Goal: Task Accomplishment & Management: Use online tool/utility

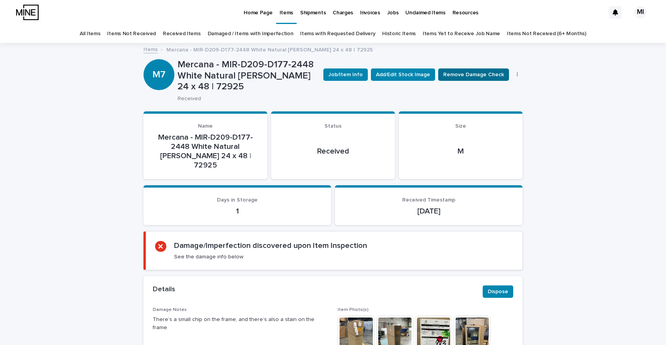
click at [483, 73] on span "Remove Damage Check" at bounding box center [473, 75] width 61 height 8
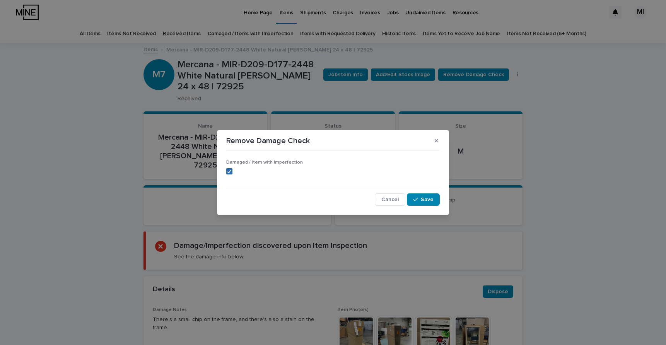
click at [231, 170] on polyline at bounding box center [229, 171] width 3 height 3
click at [432, 201] on span "Save" at bounding box center [427, 199] width 13 height 5
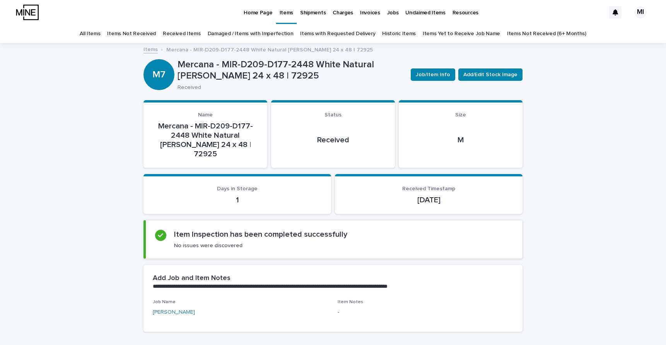
click at [230, 78] on p "Mercana - MIR-D209-D177-2448 White Natural [PERSON_NAME] 24 x 48 | 72925" at bounding box center [290, 70] width 227 height 22
copy p "72925"
click at [150, 48] on link "Items" at bounding box center [150, 48] width 14 height 9
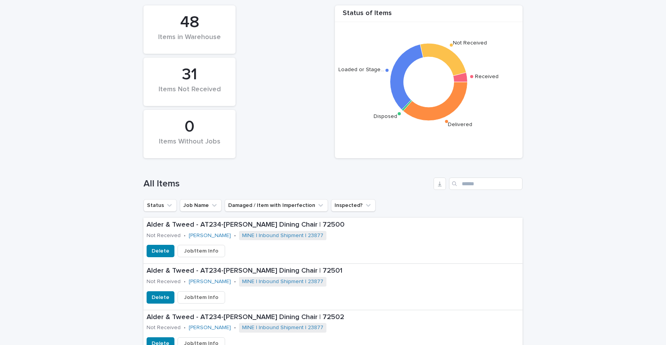
scroll to position [178, 0]
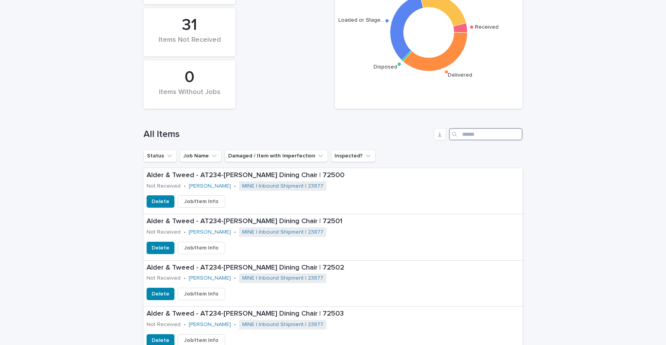
click at [498, 138] on input "Search" at bounding box center [485, 134] width 73 height 12
paste input "*****"
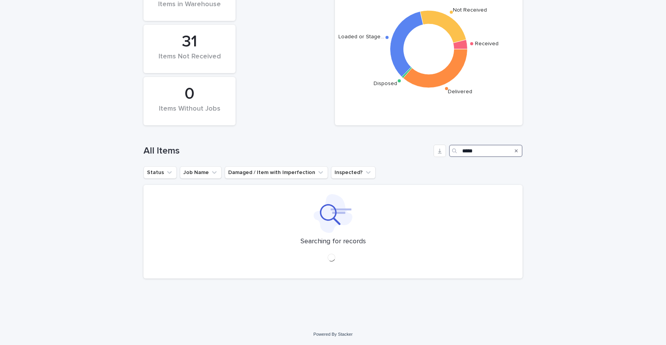
scroll to position [178, 0]
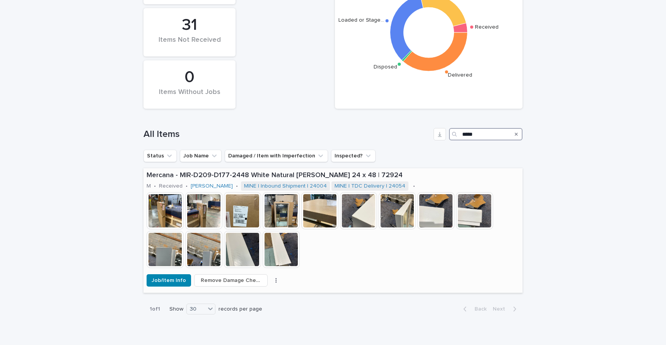
type input "*****"
click at [227, 281] on span "Remove Damage Check" at bounding box center [231, 280] width 60 height 8
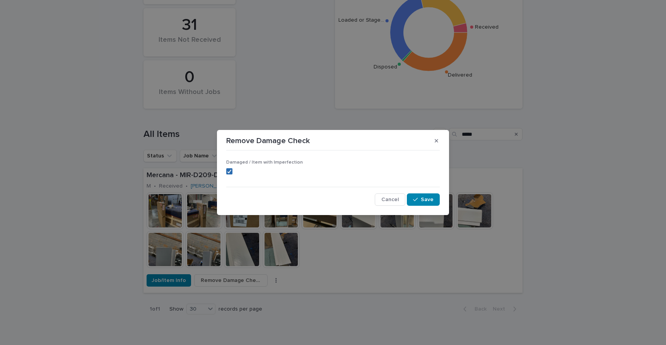
click at [230, 169] on icon at bounding box center [229, 171] width 5 height 4
click at [417, 200] on icon "button" at bounding box center [415, 199] width 5 height 5
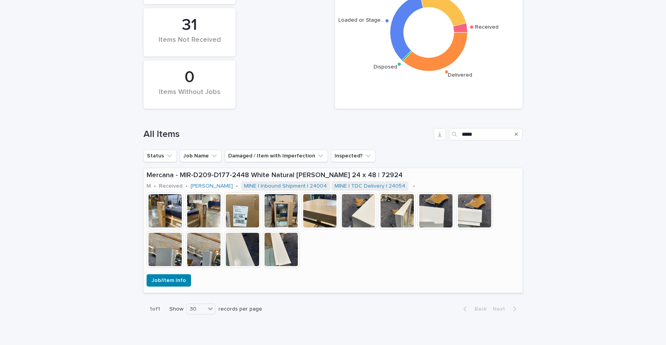
click at [401, 270] on div "Mercana - MIR-D209-D177-2448 White Natural Bev Mir 24 x 48 | 72924 M • Received…" at bounding box center [332, 221] width 379 height 106
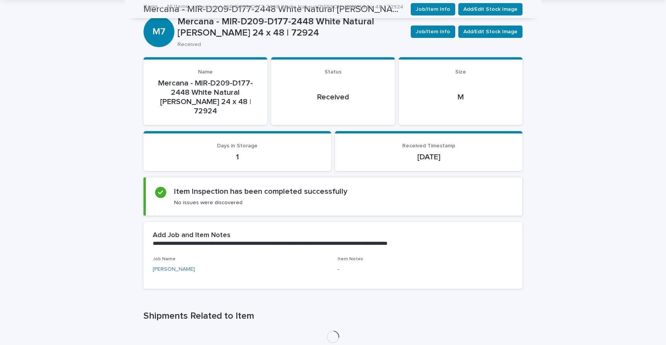
scroll to position [25, 0]
